Goal: Information Seeking & Learning: Find specific fact

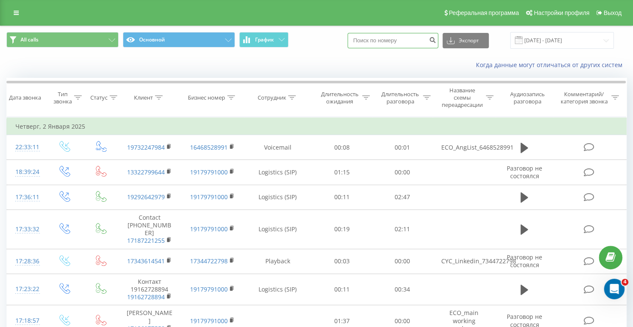
click at [414, 44] on input at bounding box center [393, 40] width 91 height 15
paste input "+1(949)910-3760"
type input "9499103760"
click at [436, 39] on icon "submit" at bounding box center [432, 38] width 7 height 5
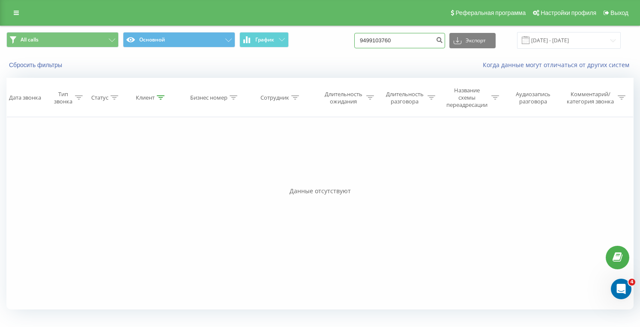
click at [390, 40] on input "9499103760" at bounding box center [399, 40] width 91 height 15
click at [413, 42] on input "9499103760" at bounding box center [399, 40] width 91 height 15
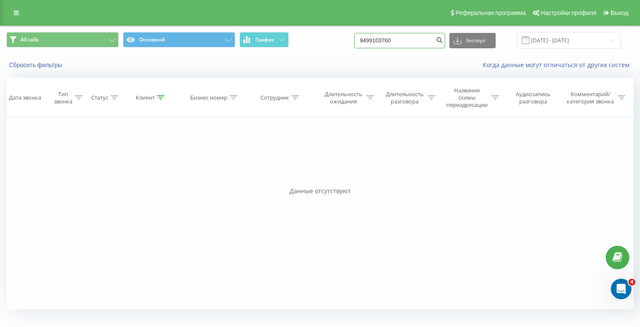
paste input "16464314655"
type input "16464314655"
click at [443, 39] on icon "submit" at bounding box center [438, 38] width 7 height 5
click at [399, 43] on input "16464314655" at bounding box center [399, 40] width 91 height 15
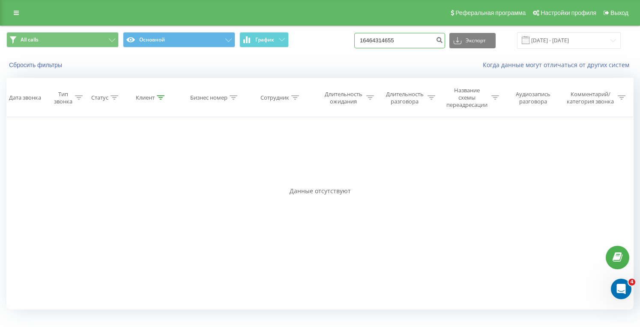
click at [399, 43] on input "16464314655" at bounding box center [399, 40] width 91 height 15
paste input "2027146471"
type input "12027146471"
click at [445, 45] on button "submit" at bounding box center [439, 40] width 12 height 15
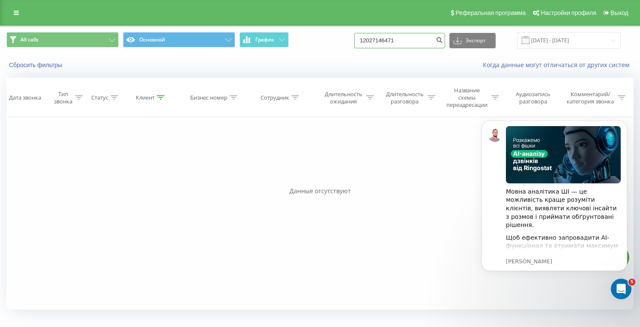
click at [400, 40] on input "12027146471" at bounding box center [399, 40] width 91 height 15
paste input "+1(917)558-306"
type input "9175583061"
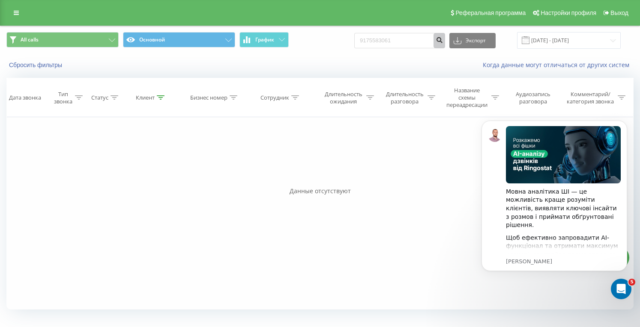
click at [443, 40] on icon "submit" at bounding box center [438, 38] width 7 height 5
click at [397, 36] on input "9175583061" at bounding box center [399, 40] width 91 height 15
paste input "[PHONE_NUMBER]"
type input "9175441578"
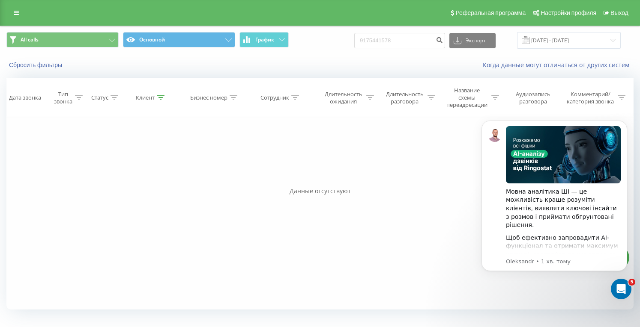
click at [454, 33] on div "9175441578 Экспорт .csv .xls .xlsx [DATE] - [DATE]" at bounding box center [487, 40] width 266 height 17
click at [445, 36] on button "submit" at bounding box center [439, 40] width 12 height 15
click at [388, 36] on input "9175441578" at bounding box center [399, 40] width 91 height 15
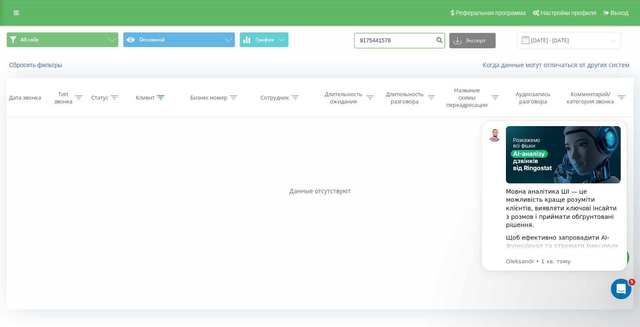
paste input "[PHONE_NUMBER]"
type input "9176584953"
click at [443, 42] on icon "submit" at bounding box center [438, 38] width 7 height 5
click at [395, 37] on input "9176584953" at bounding box center [399, 40] width 91 height 15
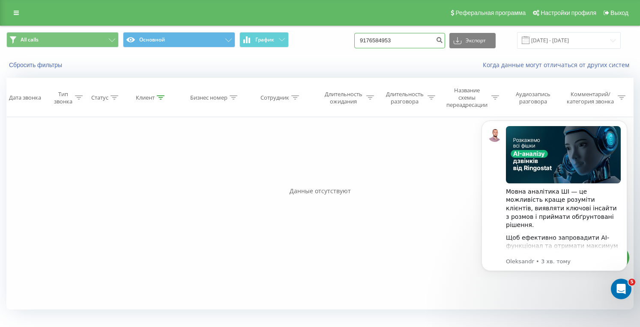
click at [395, 37] on input "9176584953" at bounding box center [399, 40] width 91 height 15
paste input "+1(917)658-"
type input "9176584953"
click at [443, 38] on icon "submit" at bounding box center [438, 38] width 7 height 5
